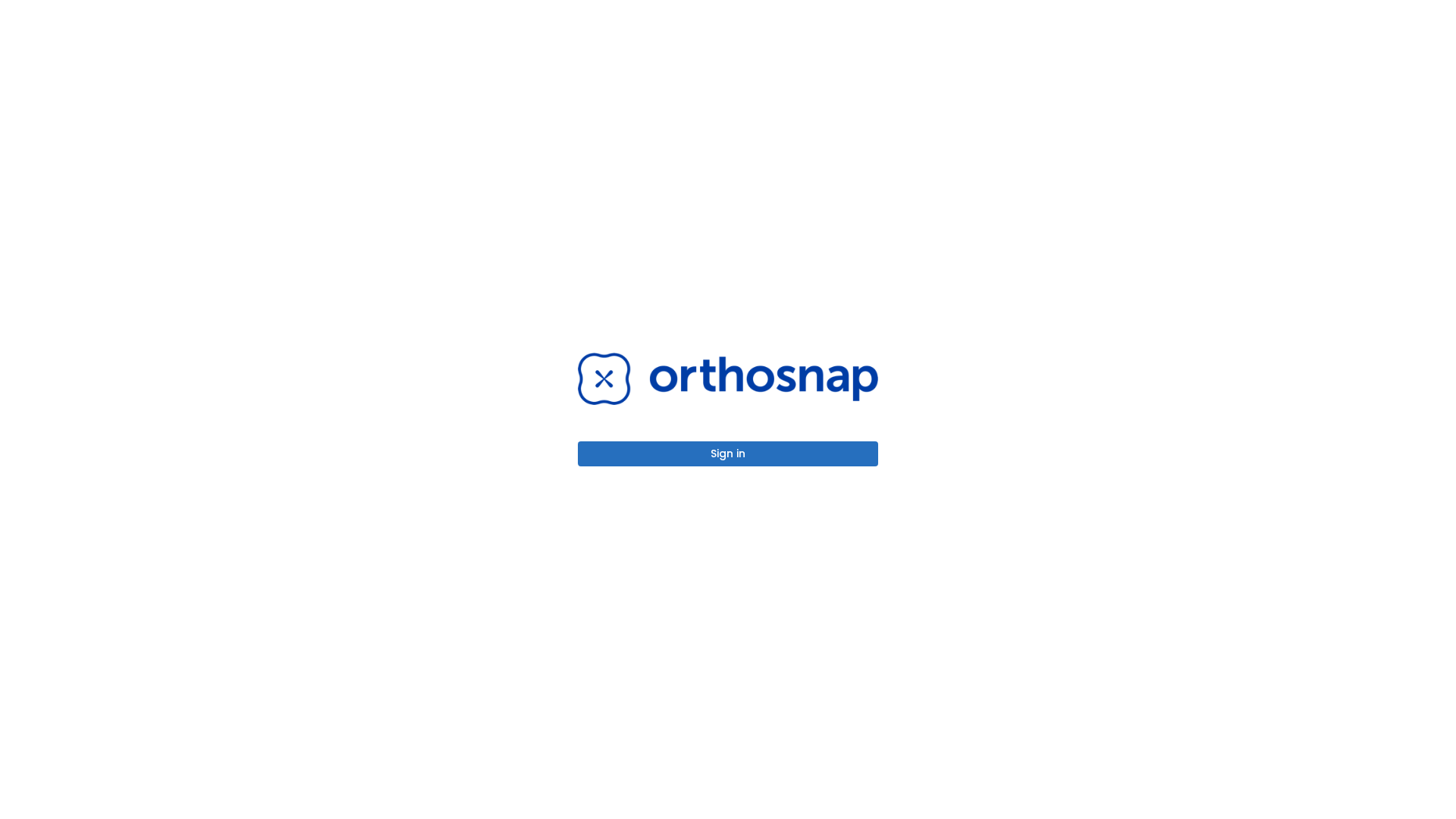
click at [728, 453] on button "Sign in" at bounding box center [728, 454] width 301 height 25
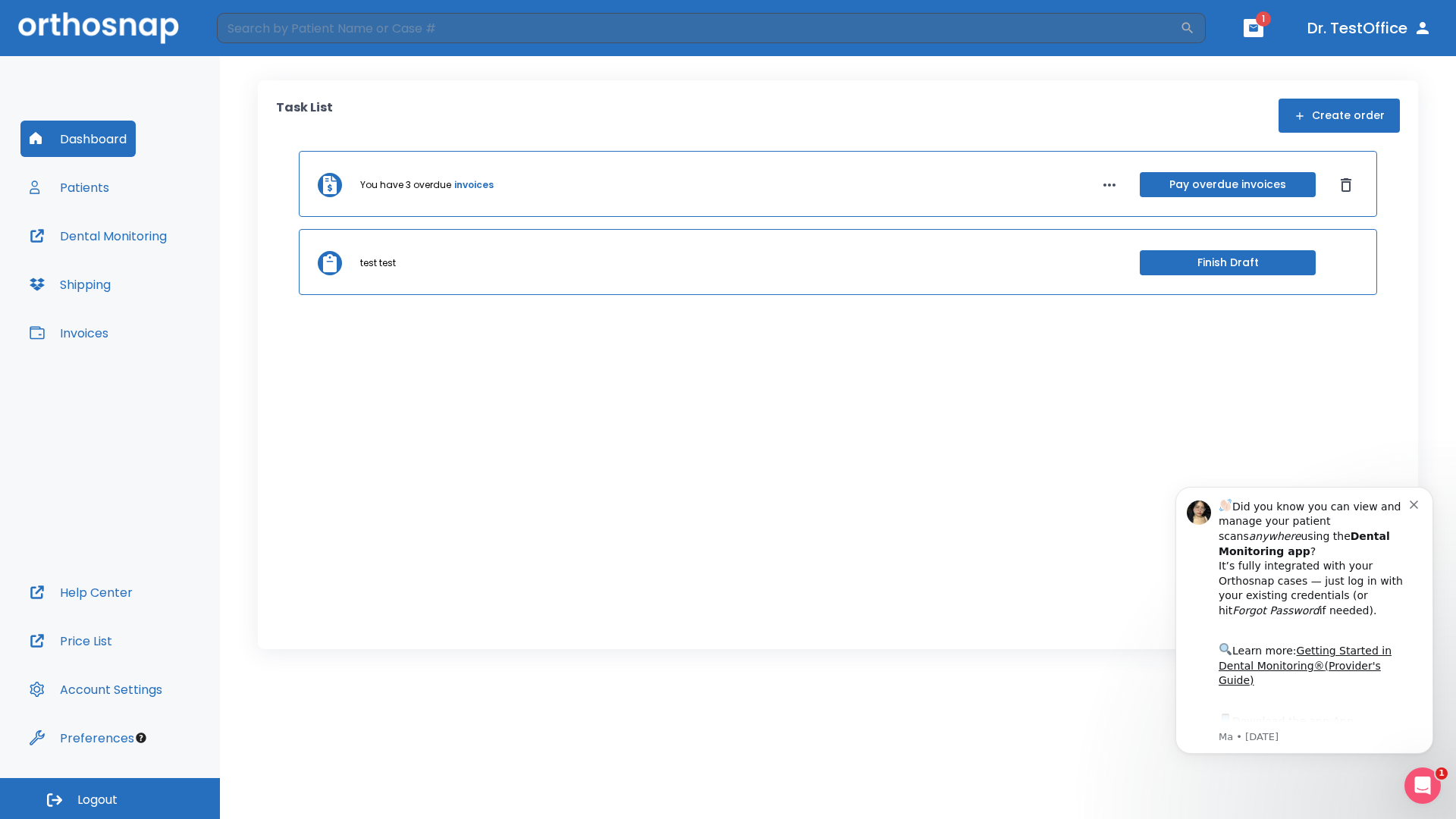
click at [110, 798] on span "Logout" at bounding box center [97, 800] width 40 height 17
